Goal: Find contact information: Find contact information

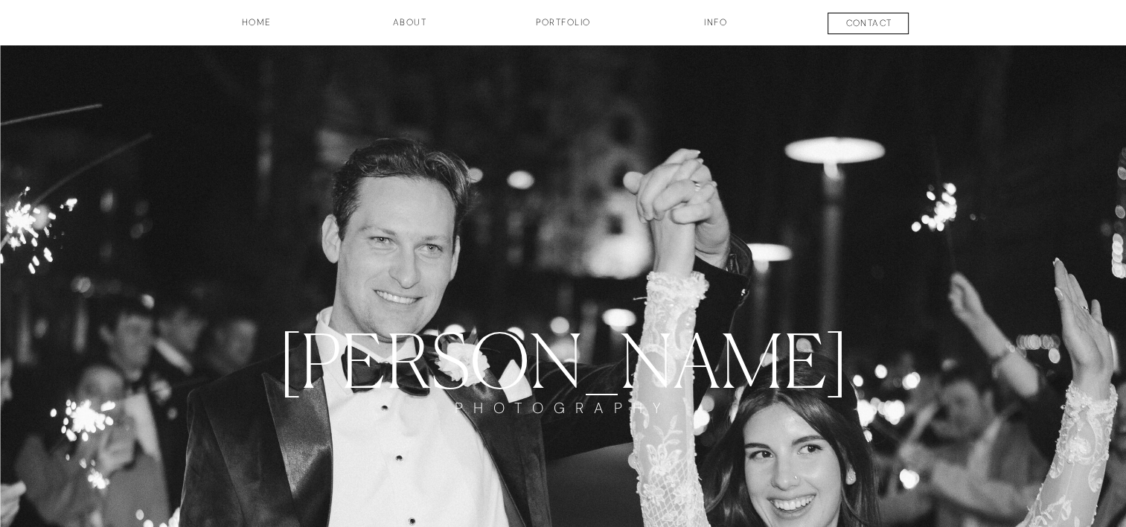
click at [407, 23] on h3 "about" at bounding box center [410, 28] width 74 height 25
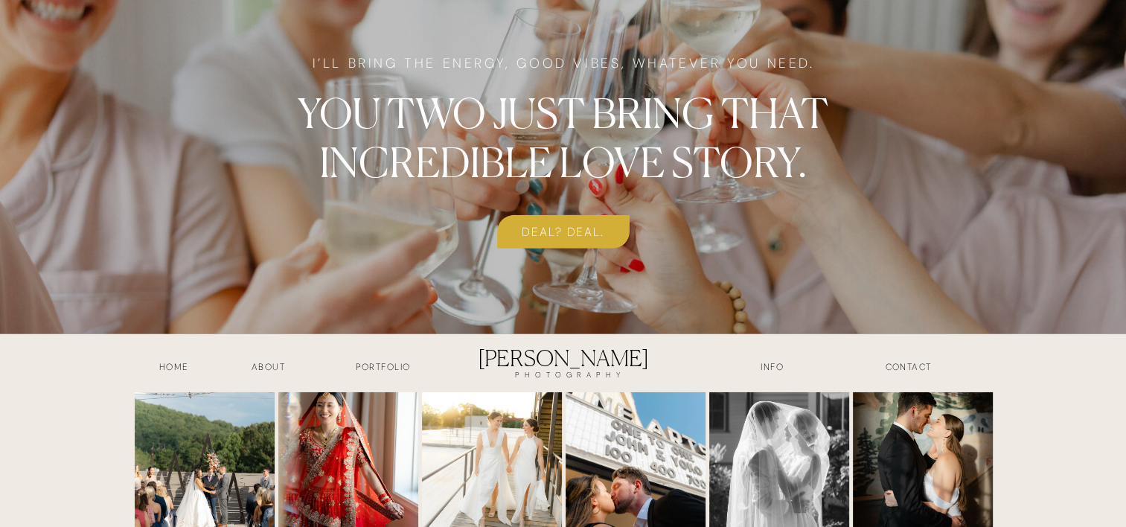
scroll to position [3909, 0]
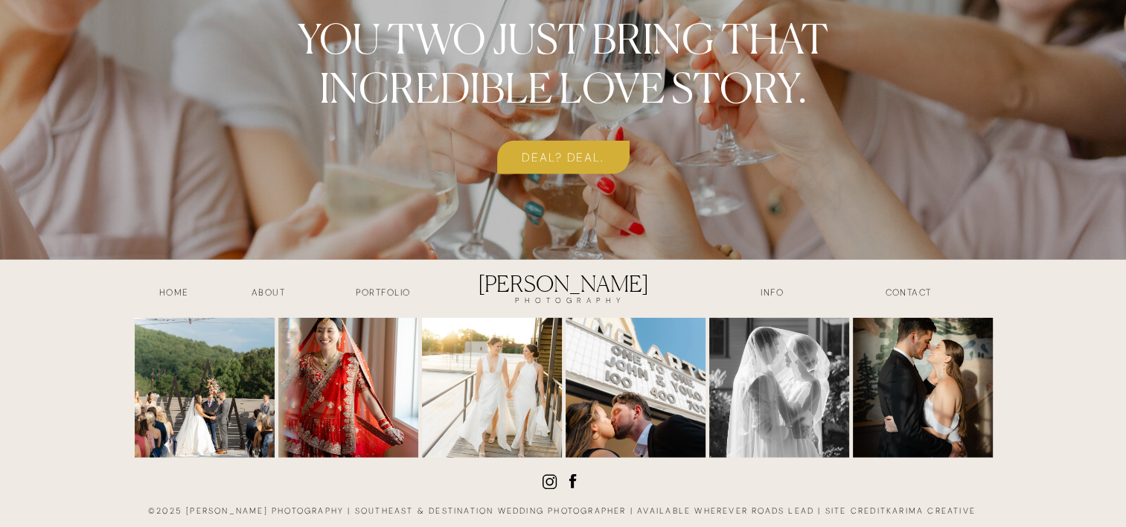
click at [566, 152] on h3 "deal? deal." at bounding box center [563, 156] width 132 height 17
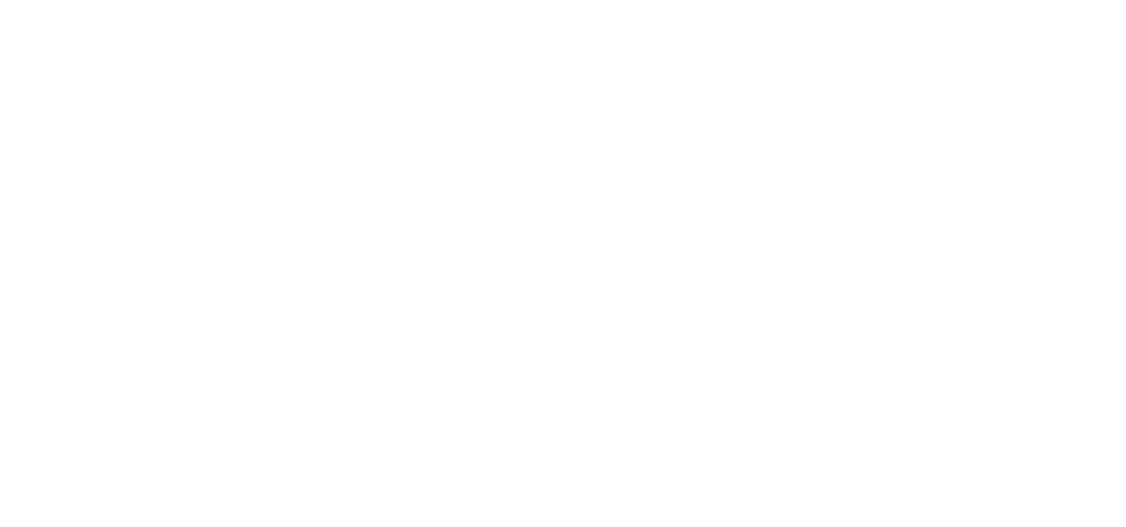
scroll to position [1934, 0]
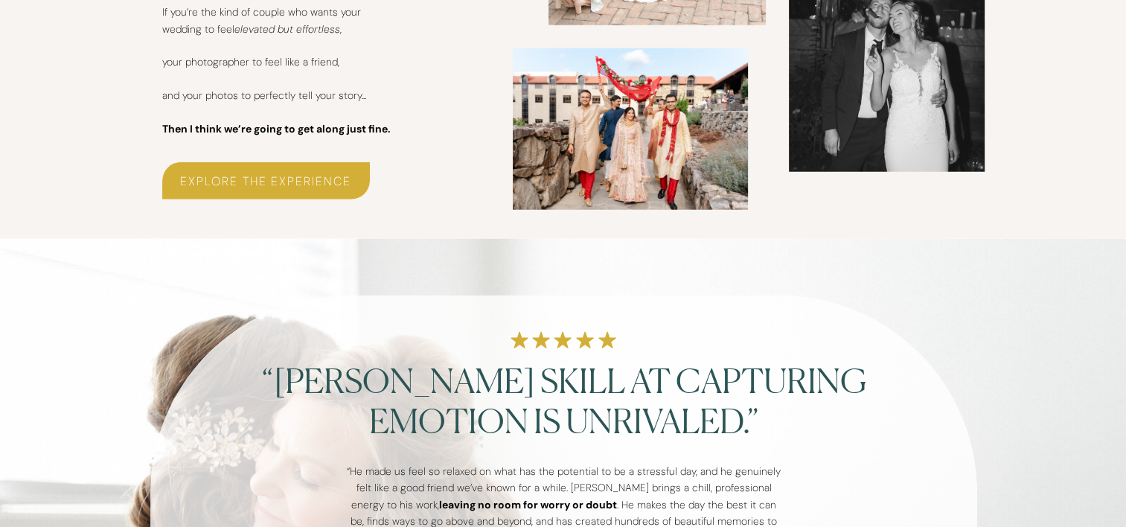
scroll to position [4391, 0]
